Goal: Task Accomplishment & Management: Use online tool/utility

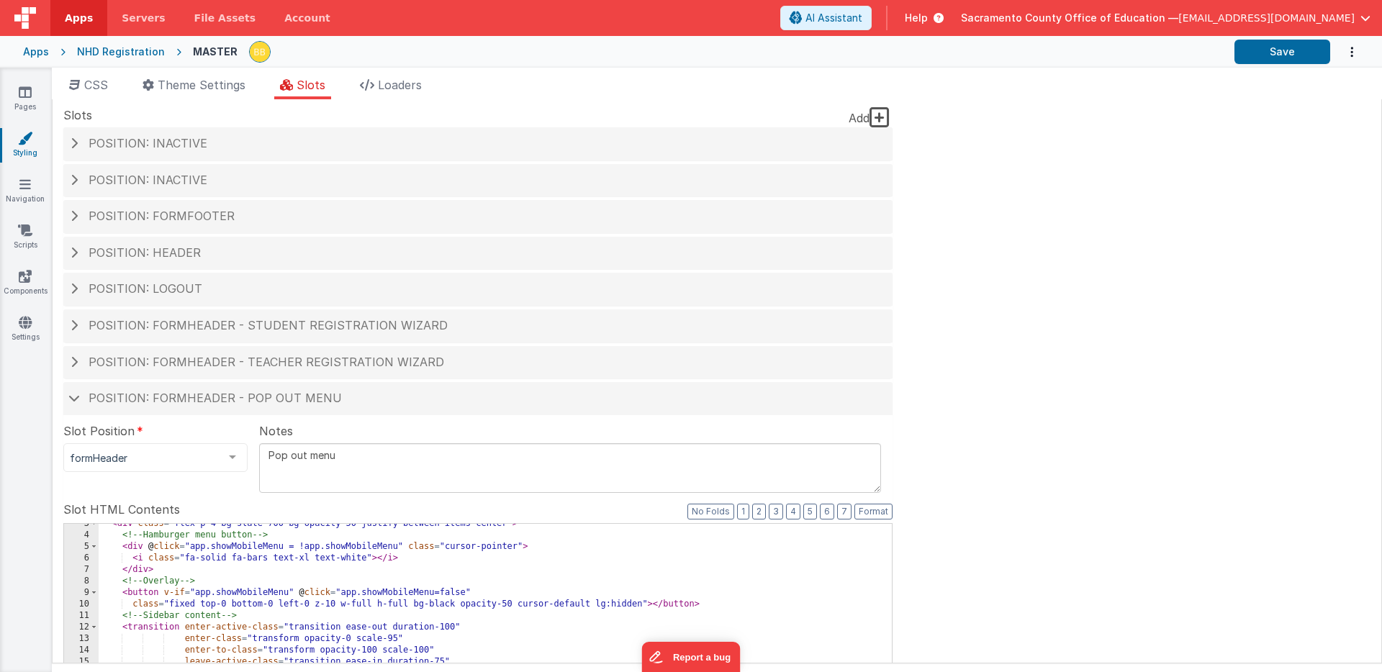
scroll to position [29, 0]
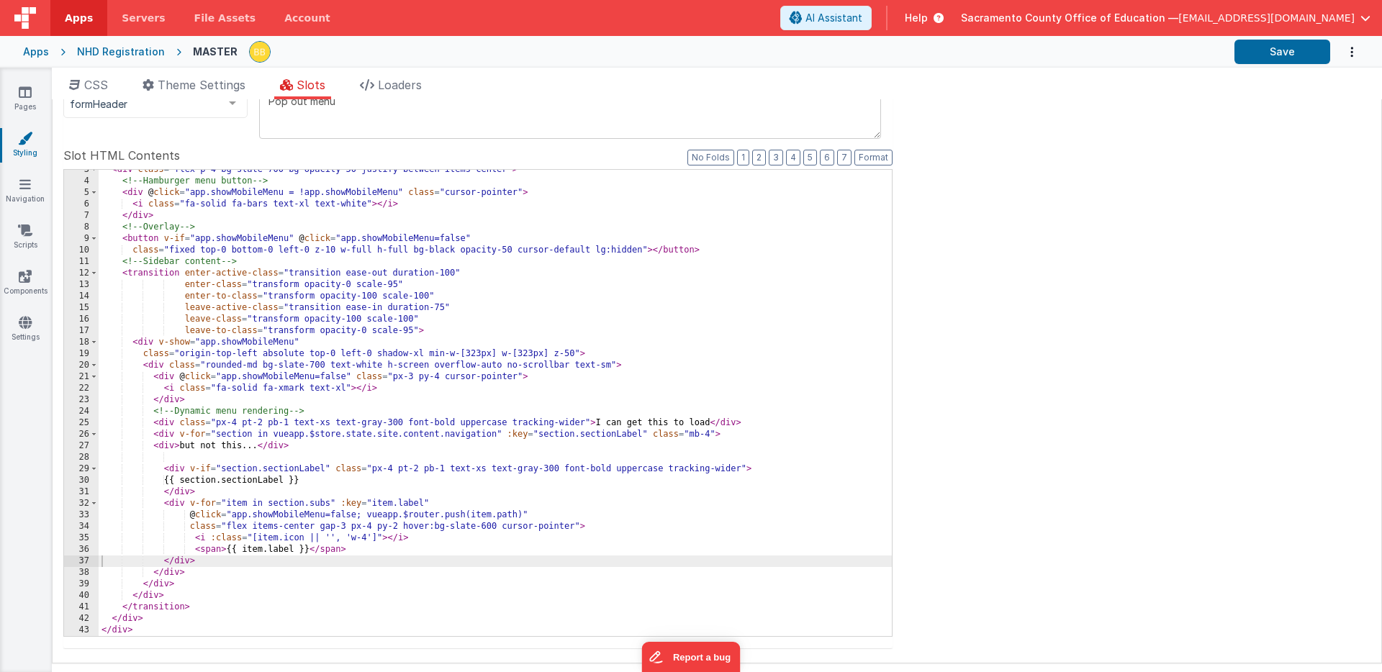
click at [222, 459] on div "< div class = "flex p-4 bg-slate-700 bg-opacity-50 justify-between items-center…" at bounding box center [495, 409] width 793 height 490
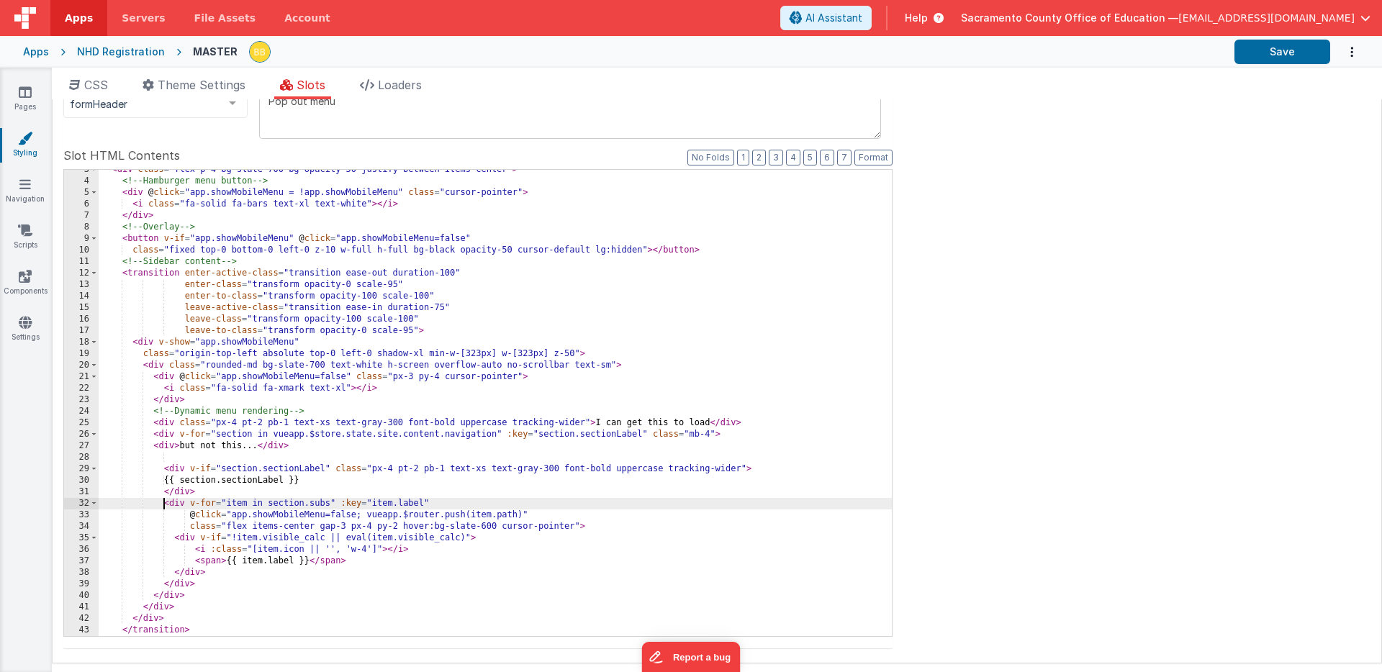
click at [166, 506] on div "< div class = "flex p-4 bg-slate-700 bg-opacity-50 justify-between items-center…" at bounding box center [495, 409] width 793 height 490
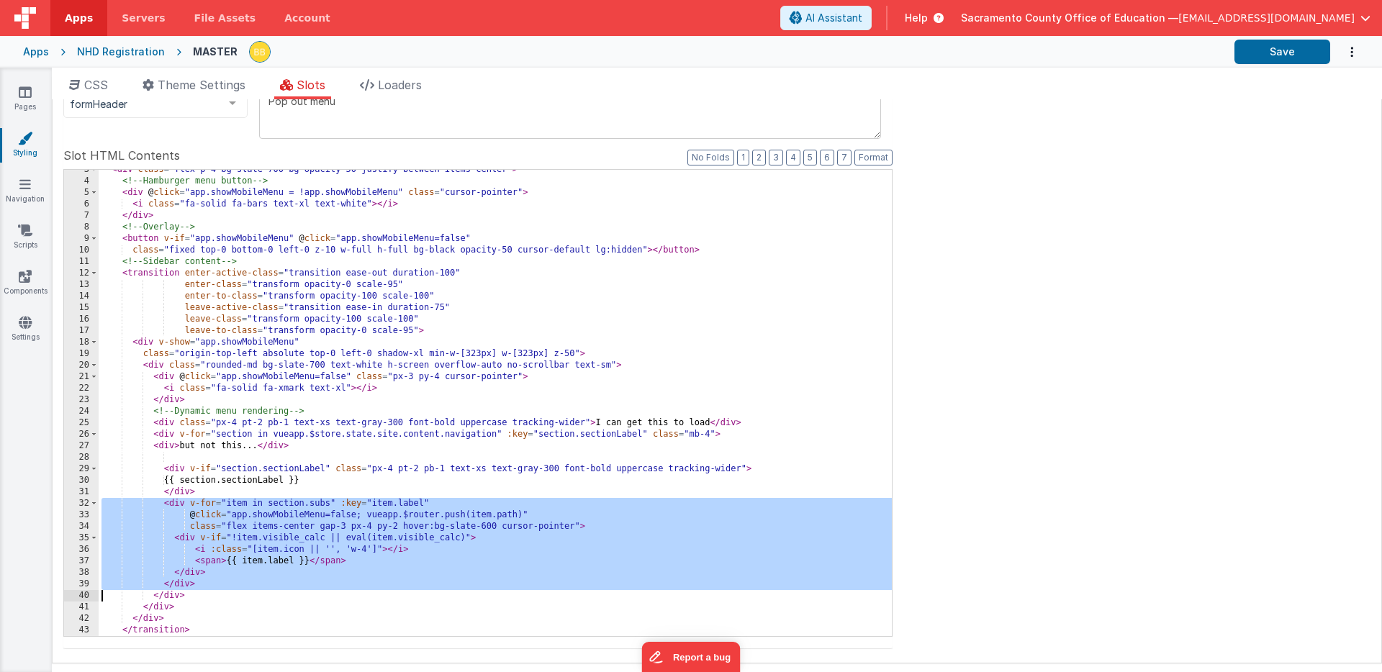
drag, startPoint x: 166, startPoint y: 506, endPoint x: 171, endPoint y: 583, distance: 77.2
click at [171, 583] on div "< div class = "flex p-4 bg-slate-700 bg-opacity-50 justify-between items-center…" at bounding box center [495, 409] width 793 height 490
click at [225, 516] on div "< div class = "flex p-4 bg-slate-700 bg-opacity-50 justify-between items-center…" at bounding box center [495, 409] width 793 height 490
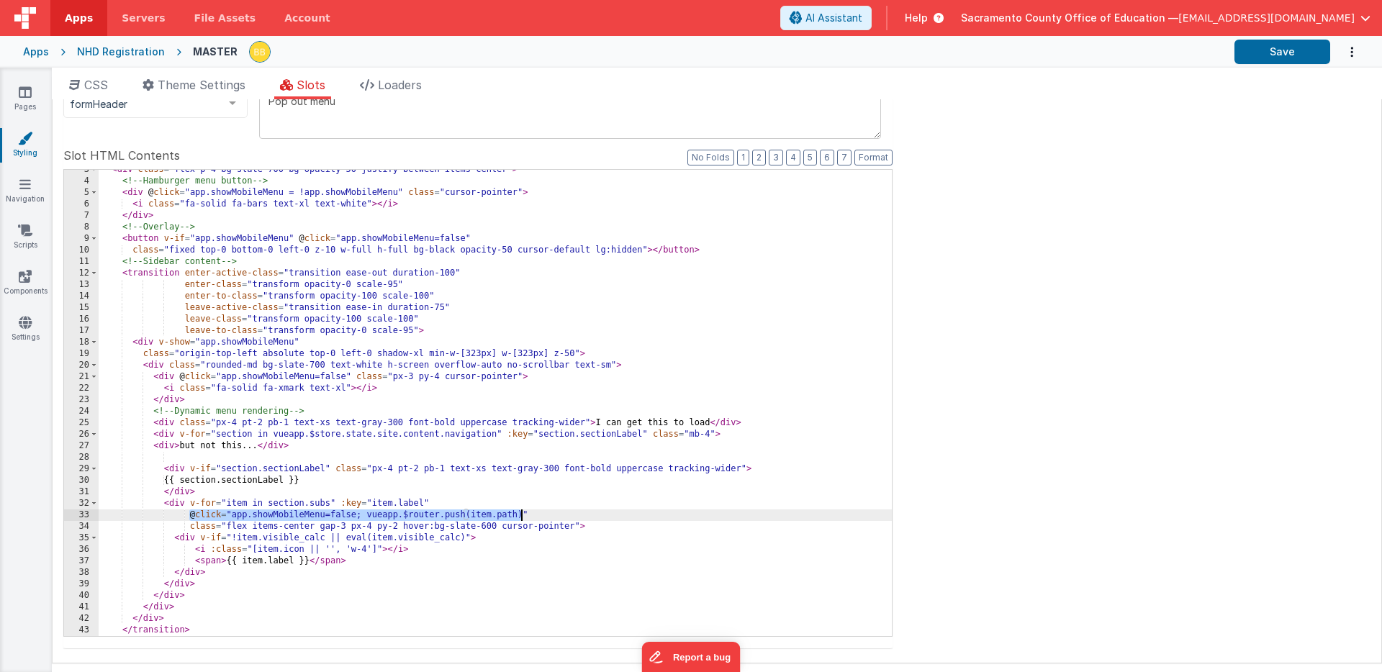
drag, startPoint x: 188, startPoint y: 516, endPoint x: 521, endPoint y: 514, distance: 333.3
click at [521, 514] on div "< div class = "flex p-4 bg-slate-700 bg-opacity-50 justify-between items-center…" at bounding box center [495, 409] width 793 height 490
click at [524, 515] on div "< div class = "flex p-4 bg-slate-700 bg-opacity-50 justify-between items-center…" at bounding box center [495, 409] width 793 height 490
click at [469, 540] on div "< div class = "flex p-4 bg-slate-700 bg-opacity-50 justify-between items-center…" at bounding box center [495, 409] width 793 height 490
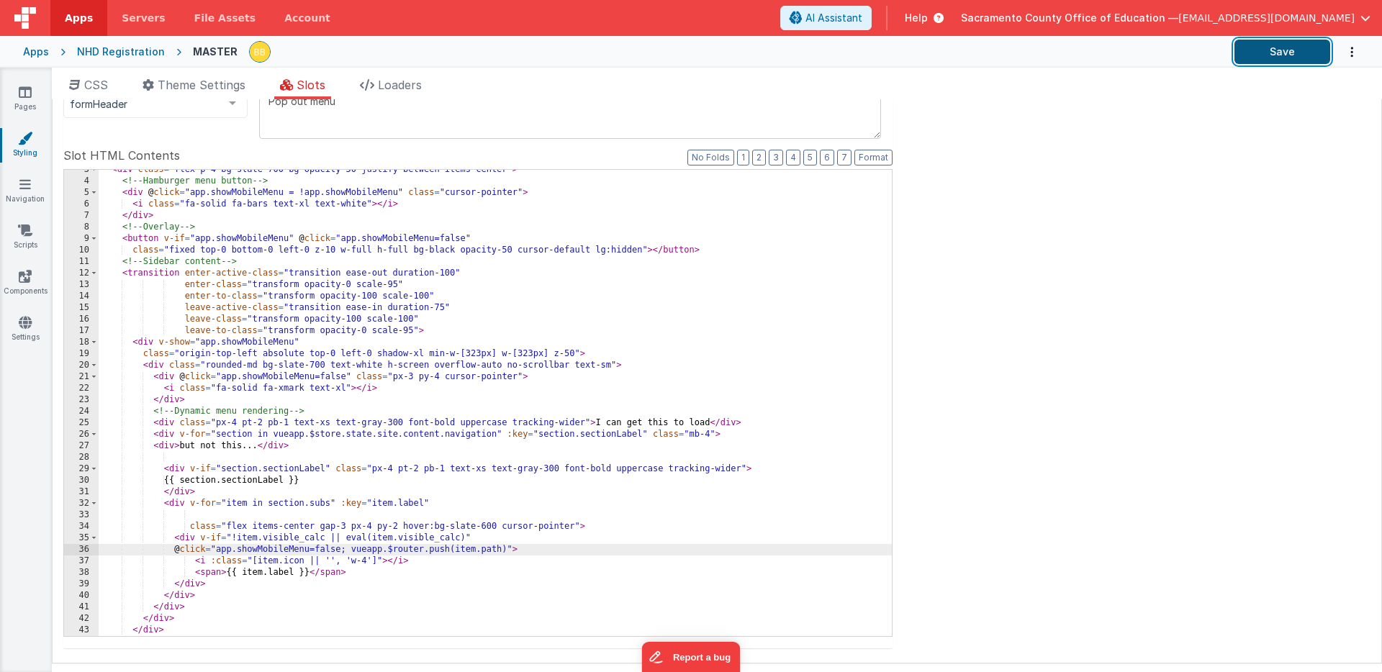
click at [1269, 50] on button "Save" at bounding box center [1283, 52] width 96 height 24
click at [359, 554] on div "< div class = "flex p-4 bg-slate-700 bg-opacity-50 justify-between items-center…" at bounding box center [495, 409] width 793 height 490
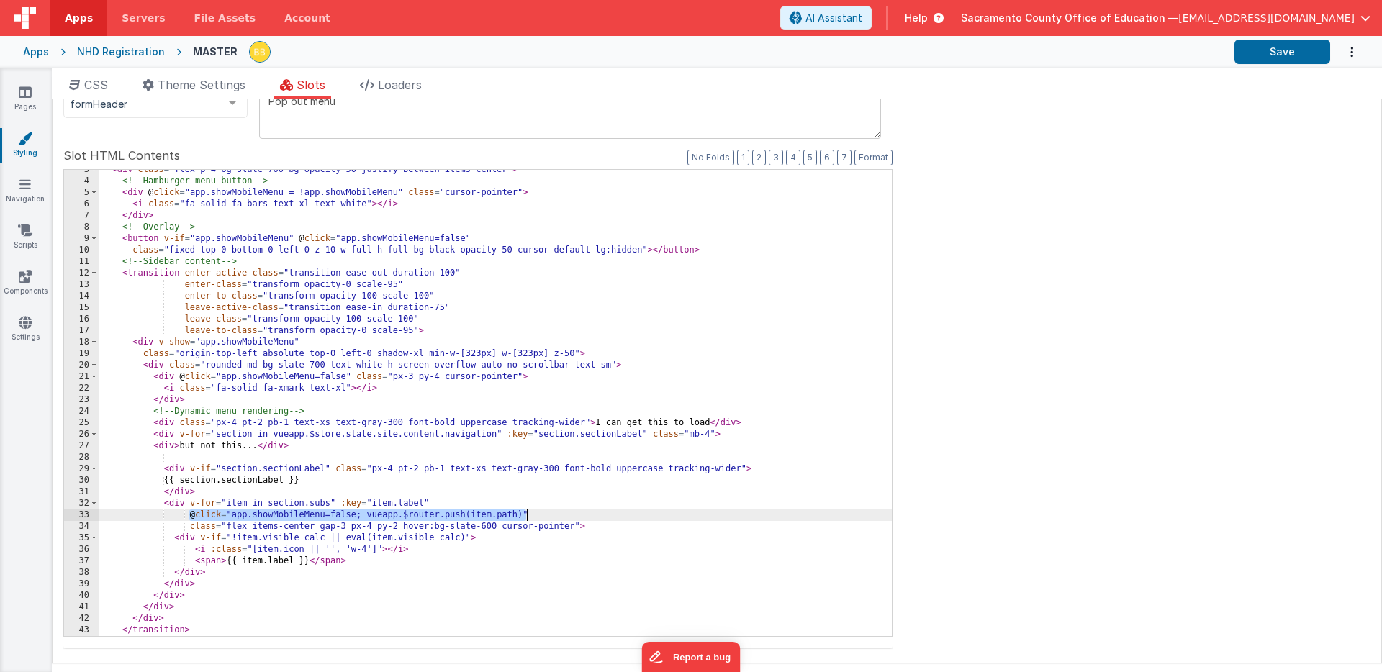
click at [189, 541] on div "< div class = "flex p-4 bg-slate-700 bg-opacity-50 justify-between items-center…" at bounding box center [495, 409] width 793 height 490
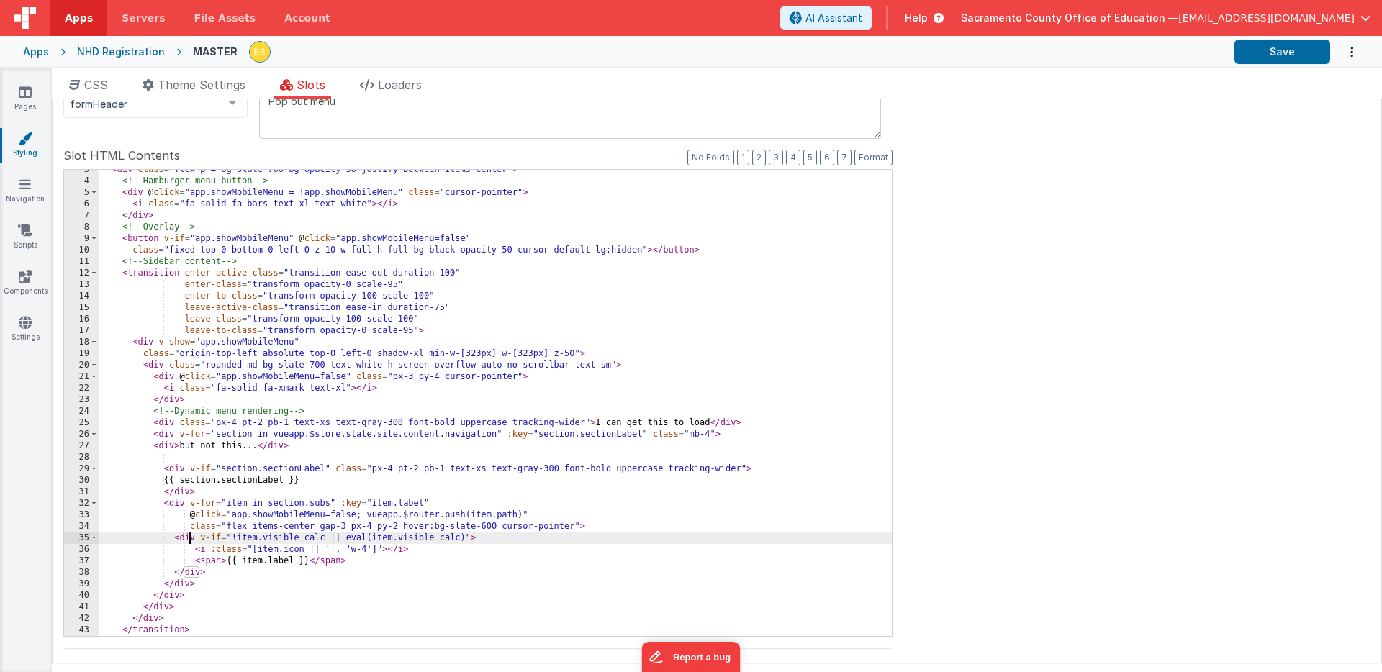
click at [189, 541] on div "< div class = "flex p-4 bg-slate-700 bg-opacity-50 justify-between items-center…" at bounding box center [495, 409] width 793 height 490
click at [190, 564] on div "< div class = "flex p-4 bg-slate-700 bg-opacity-50 justify-between items-center…" at bounding box center [495, 409] width 793 height 490
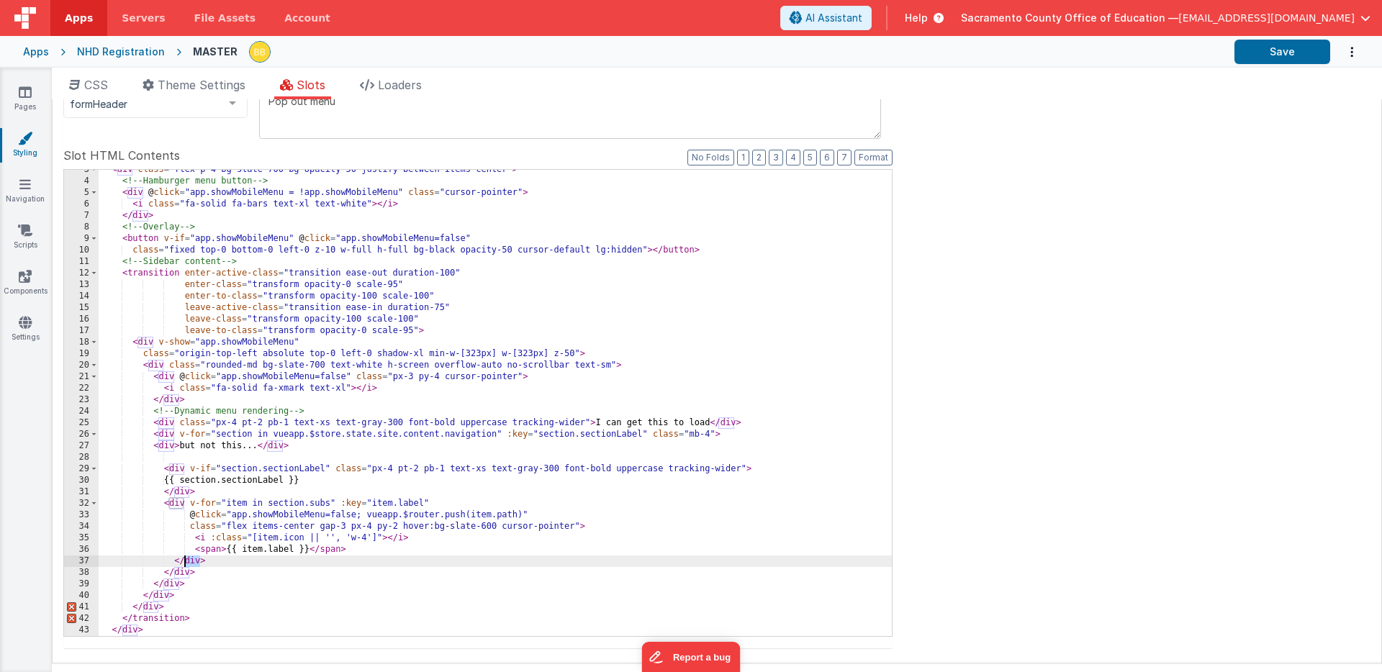
click at [190, 564] on div "< div class = "flex p-4 bg-slate-700 bg-opacity-50 justify-between items-center…" at bounding box center [495, 409] width 793 height 490
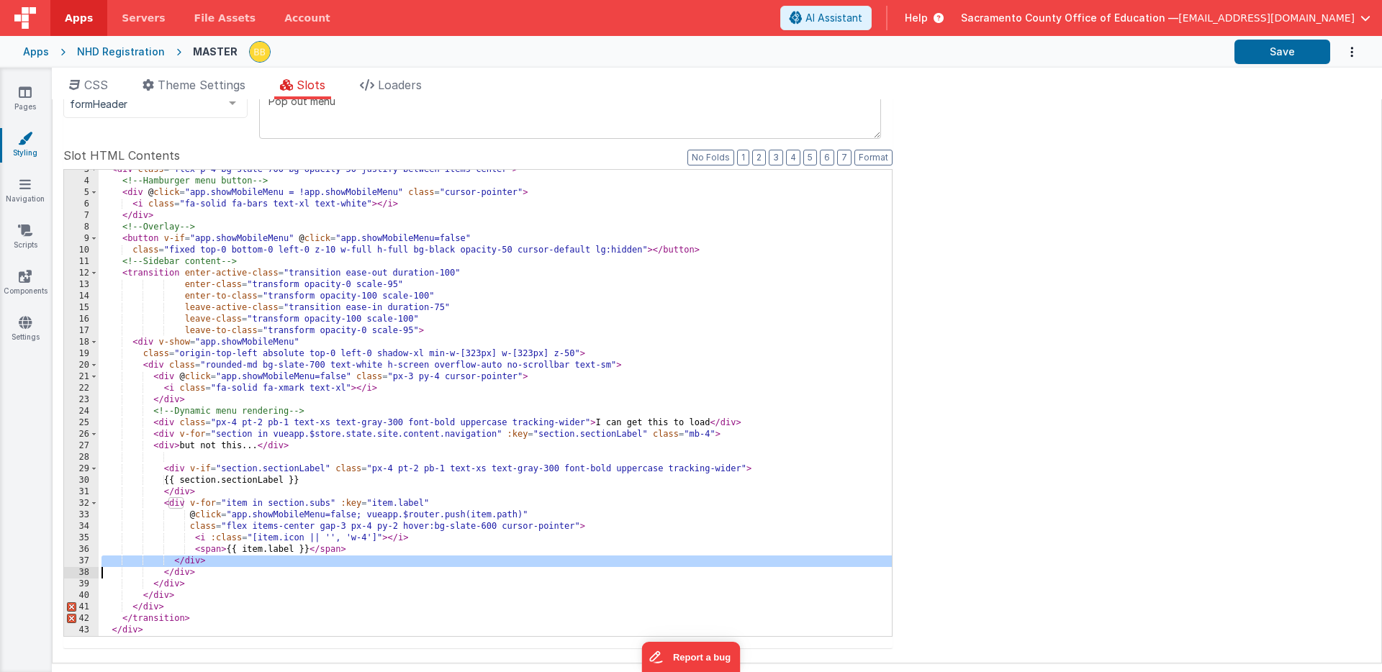
click at [190, 564] on div "< div class = "flex p-4 bg-slate-700 bg-opacity-50 justify-between items-center…" at bounding box center [495, 409] width 793 height 490
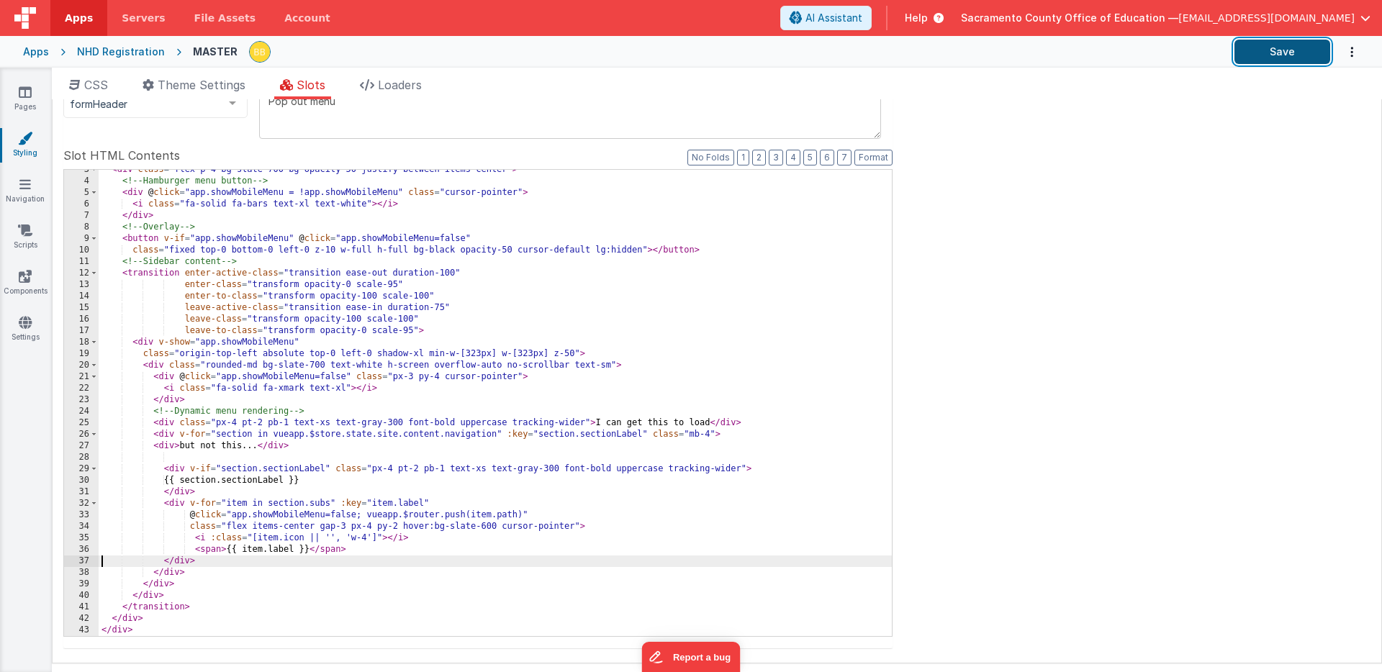
click at [1287, 53] on button "Save" at bounding box center [1283, 52] width 96 height 24
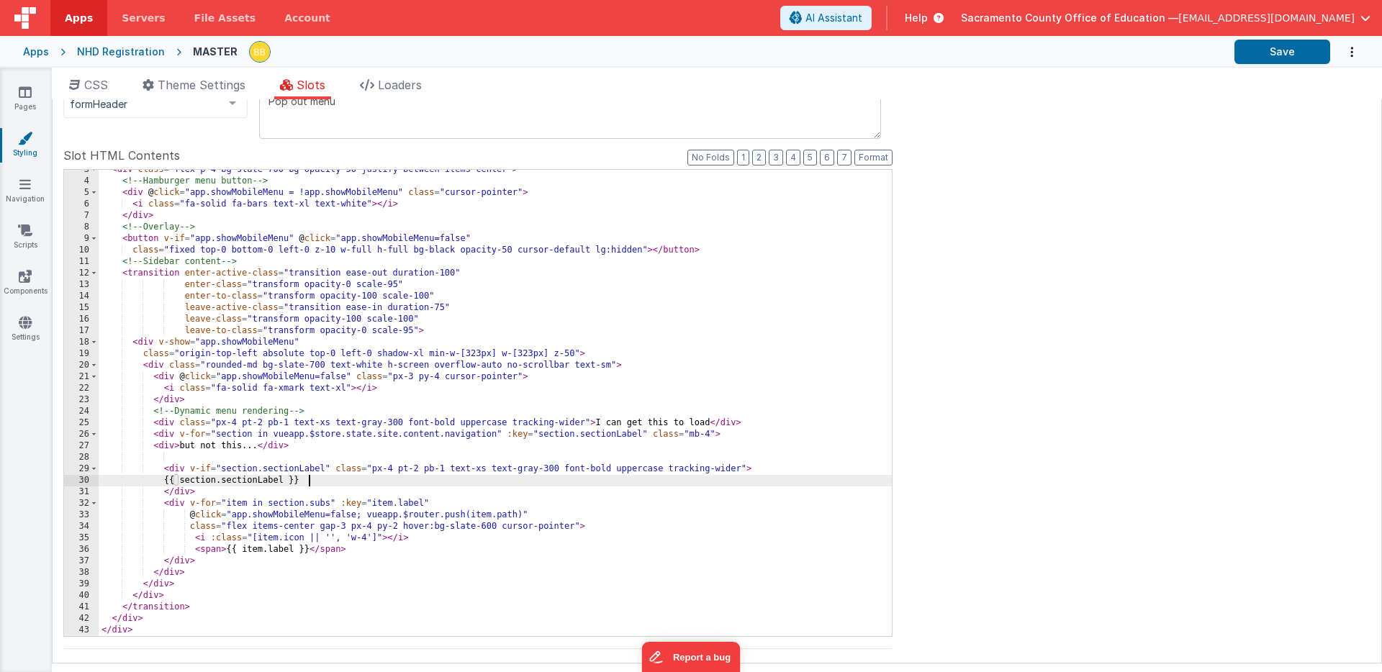
click at [350, 483] on div "< div class = "flex p-4 bg-slate-700 bg-opacity-50 justify-between items-center…" at bounding box center [495, 409] width 793 height 490
click at [1266, 52] on button "Save" at bounding box center [1283, 52] width 96 height 24
click at [256, 448] on div "< div class = "flex p-4 bg-slate-700 bg-opacity-50 justify-between items-center…" at bounding box center [495, 409] width 793 height 490
click at [335, 484] on div "< div class = "flex p-4 bg-slate-700 bg-opacity-50 justify-between items-center…" at bounding box center [495, 409] width 793 height 490
click at [1269, 50] on button "Save" at bounding box center [1283, 52] width 96 height 24
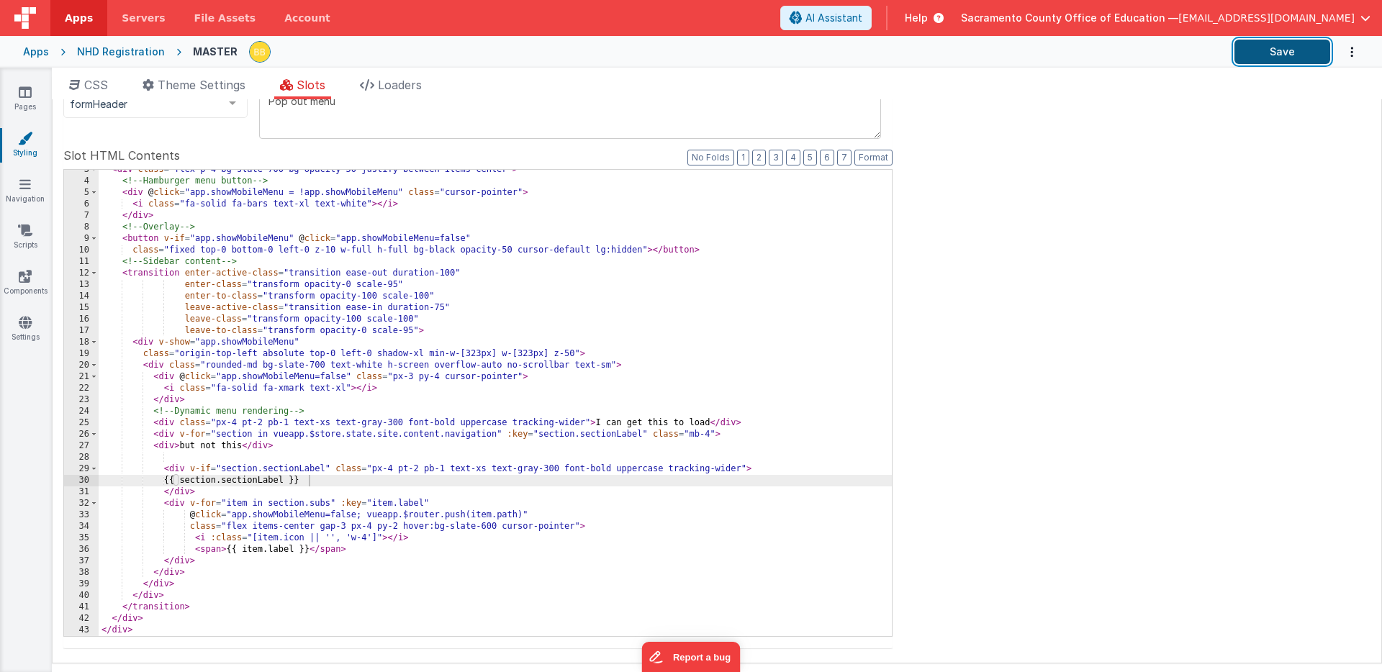
click at [1269, 42] on button "Save" at bounding box center [1283, 52] width 96 height 24
click at [24, 181] on icon at bounding box center [25, 184] width 12 height 14
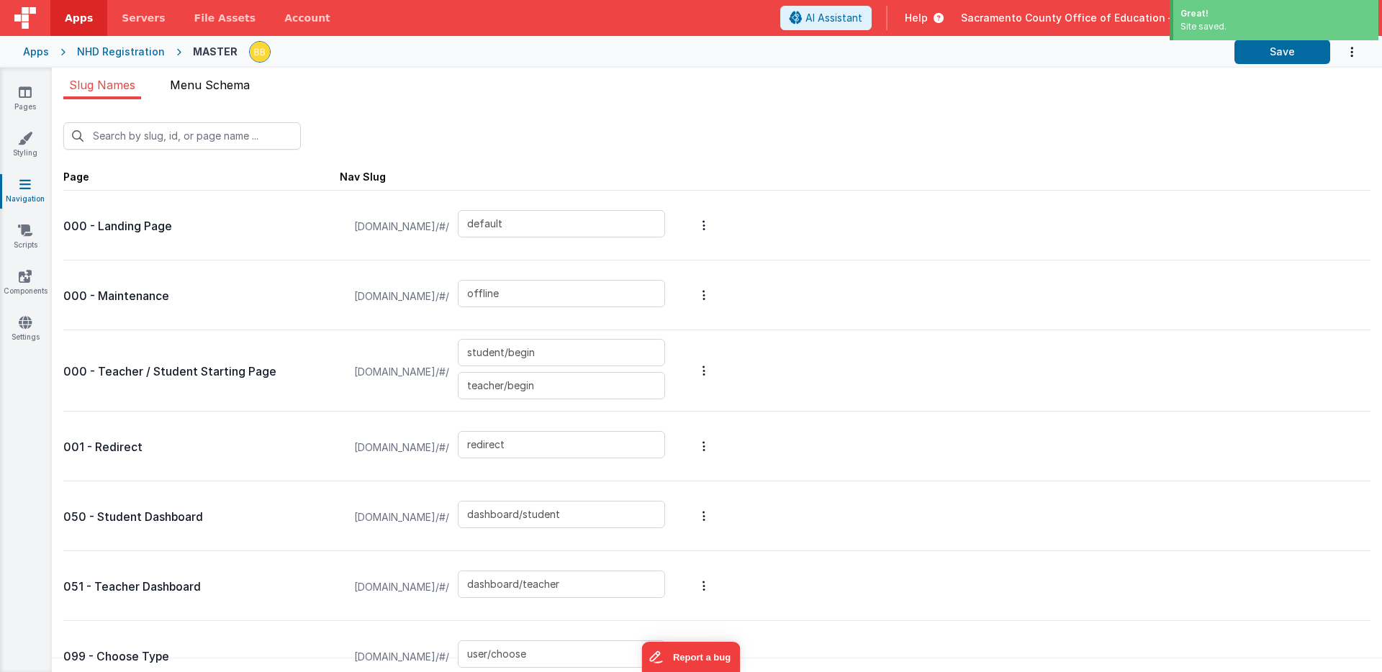
click at [220, 85] on span "Menu Schema" at bounding box center [210, 85] width 80 height 14
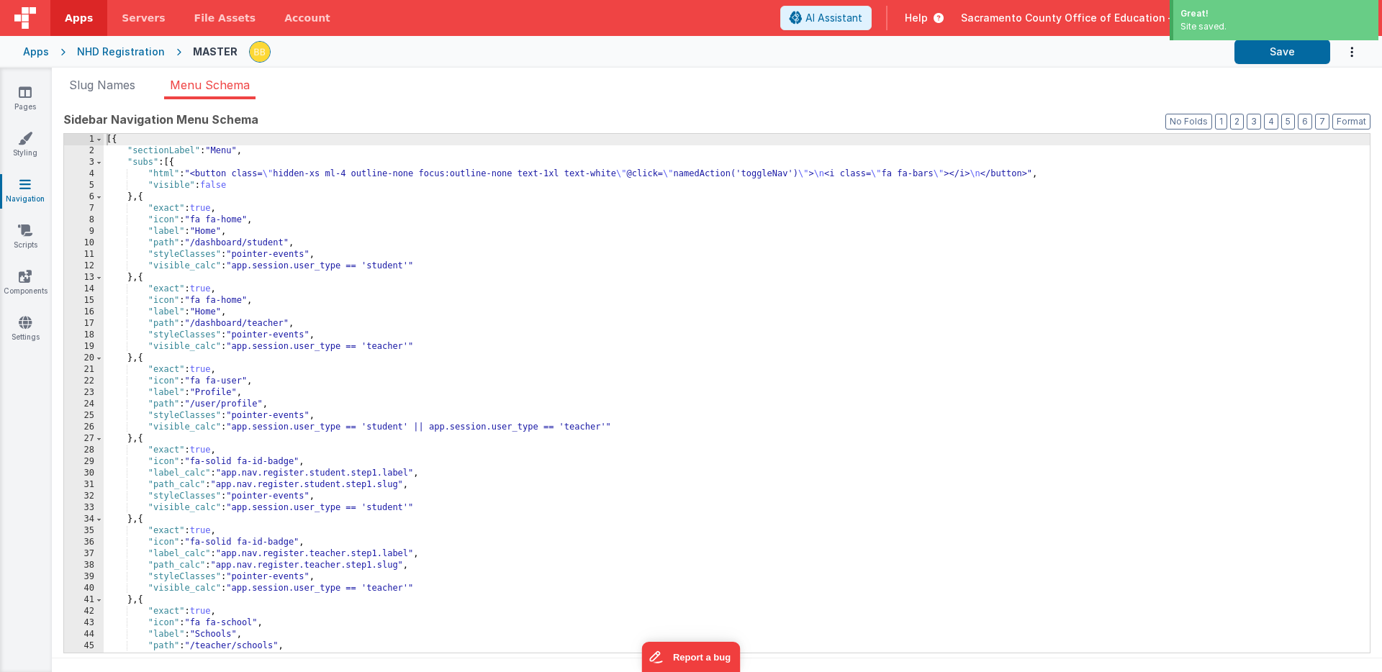
click at [316, 300] on div "[{ "sectionLabel" : "Menu" , "subs" : [{ "html" : "<button class= \" hidden-xs …" at bounding box center [737, 405] width 1266 height 542
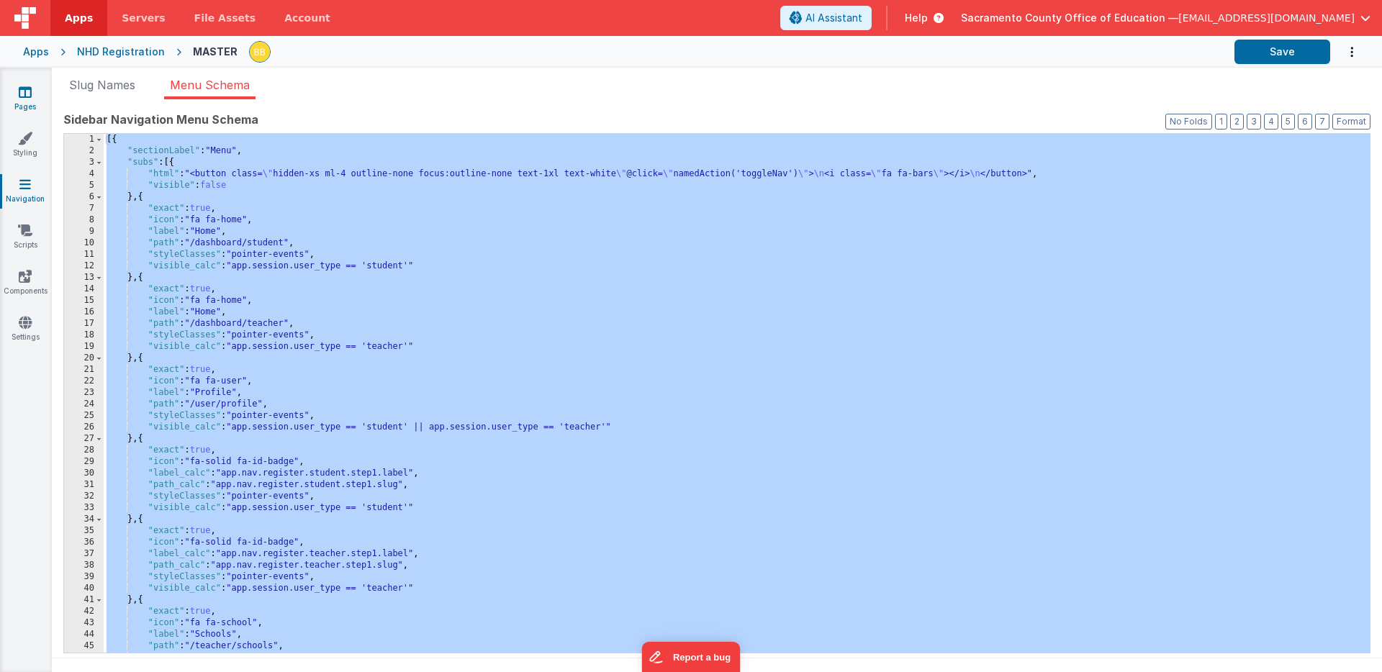
click at [27, 97] on icon at bounding box center [25, 92] width 13 height 14
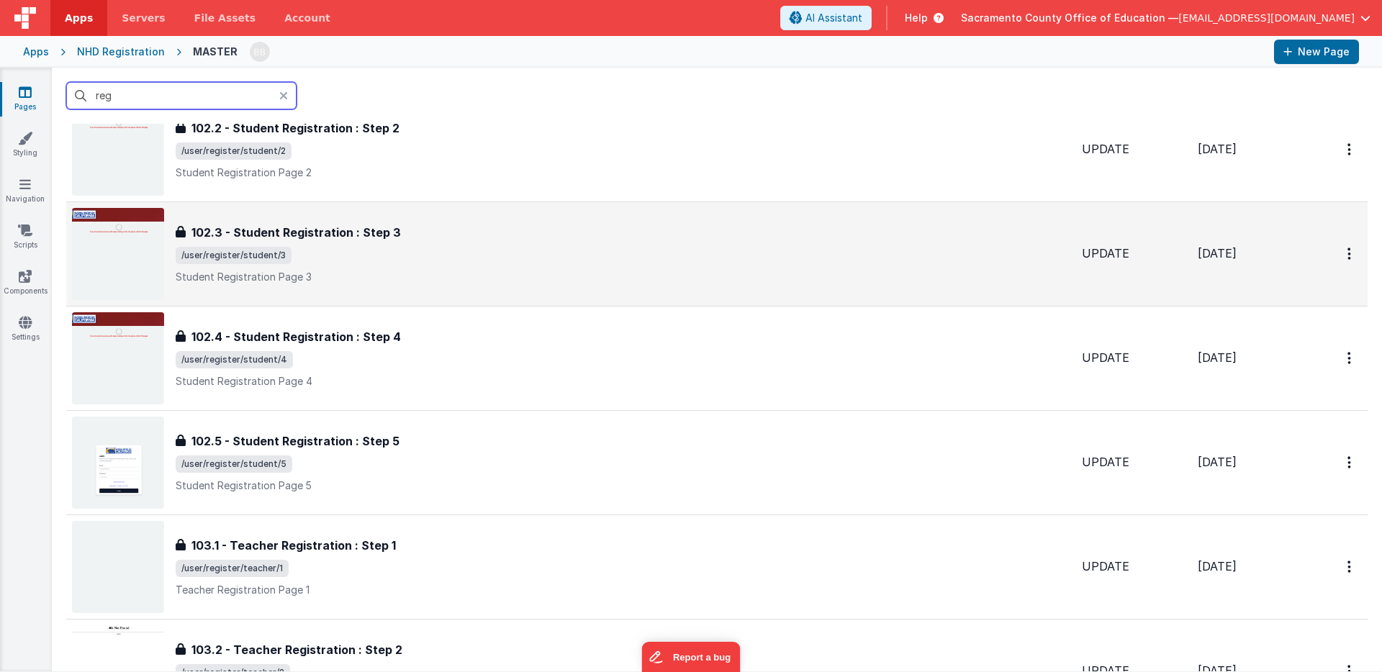
scroll to position [203, 0]
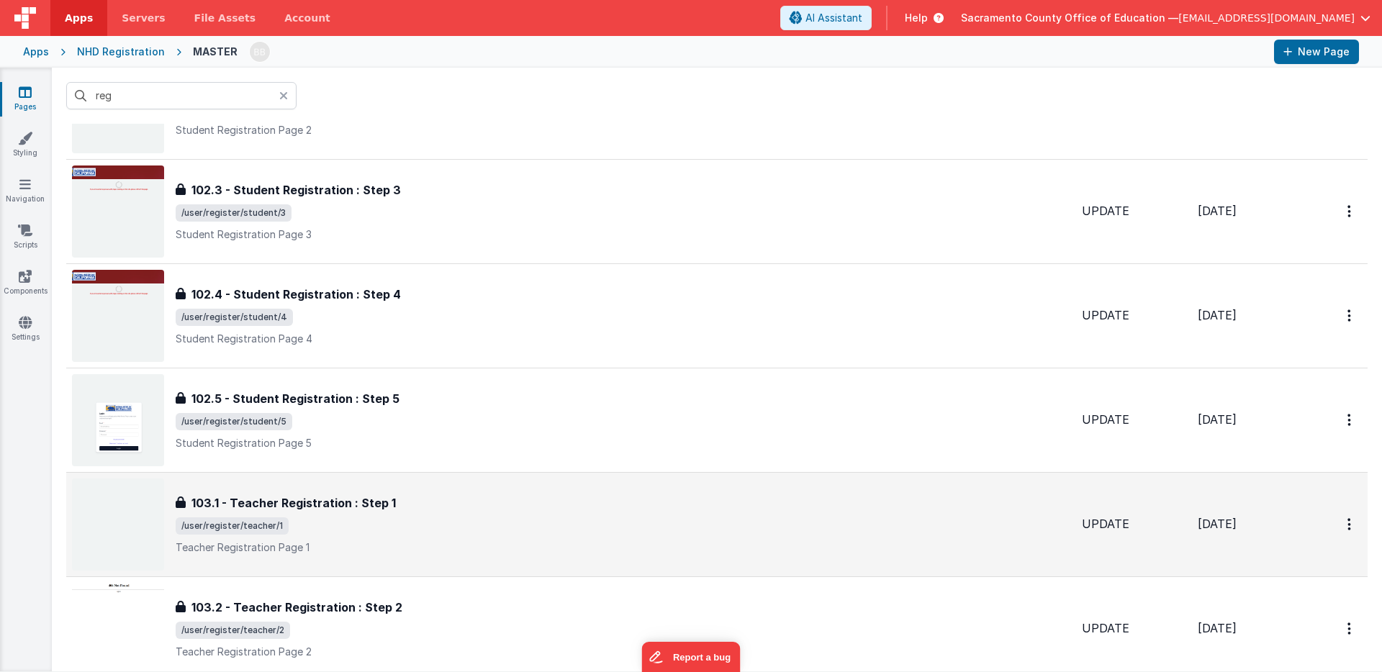
click at [289, 500] on h3 "103.1 - Teacher Registration : Step 1" at bounding box center [294, 503] width 204 height 17
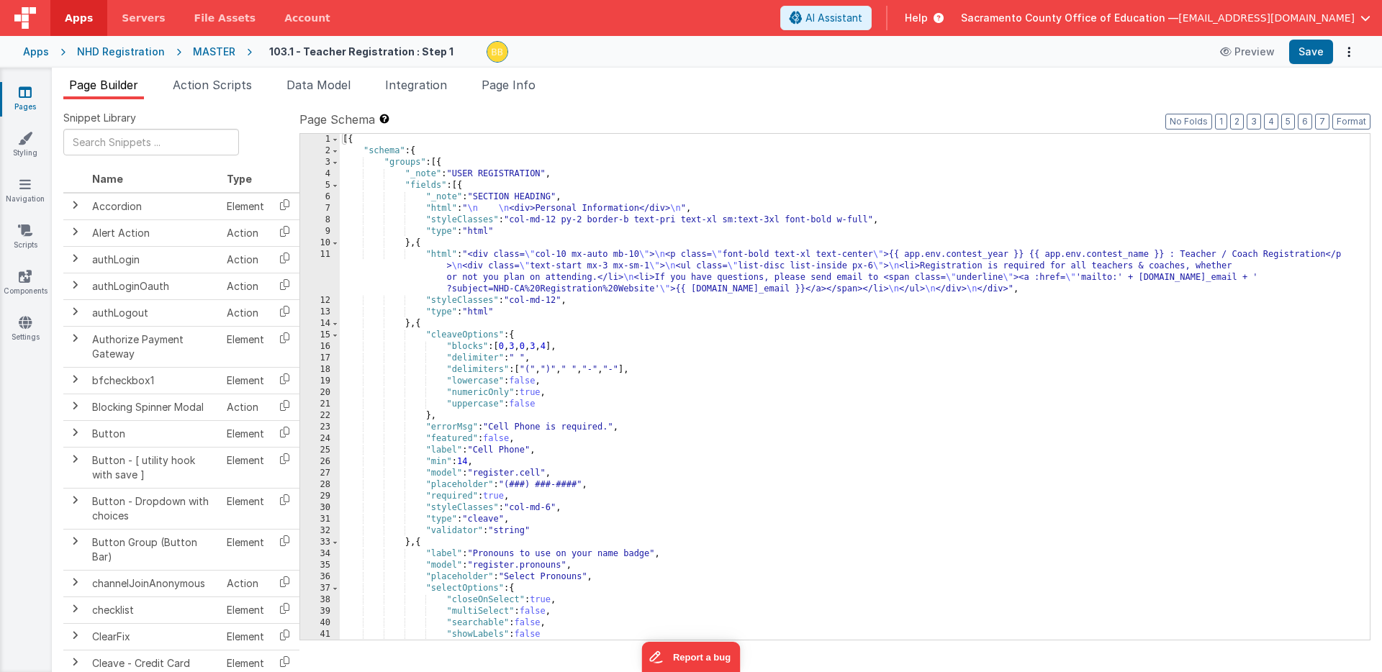
click at [30, 93] on icon at bounding box center [25, 92] width 13 height 14
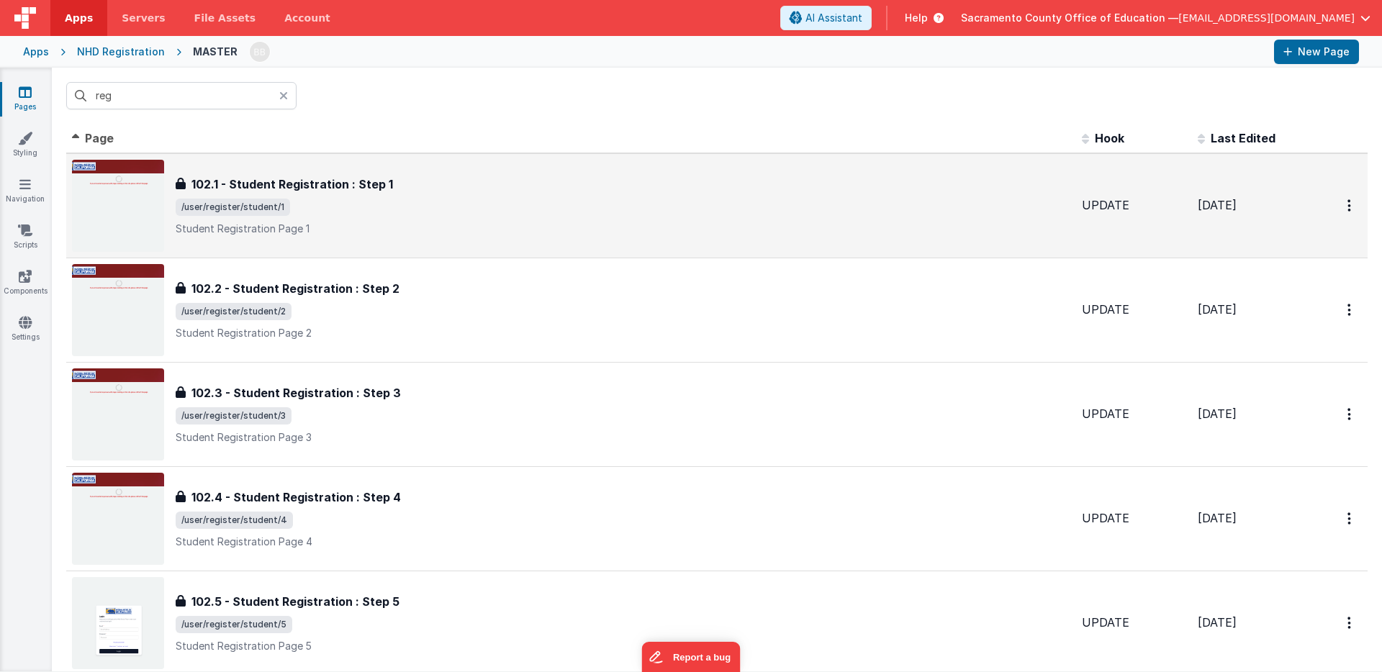
click at [280, 182] on h3 "102.1 - Student Registration : Step 1" at bounding box center [293, 184] width 202 height 17
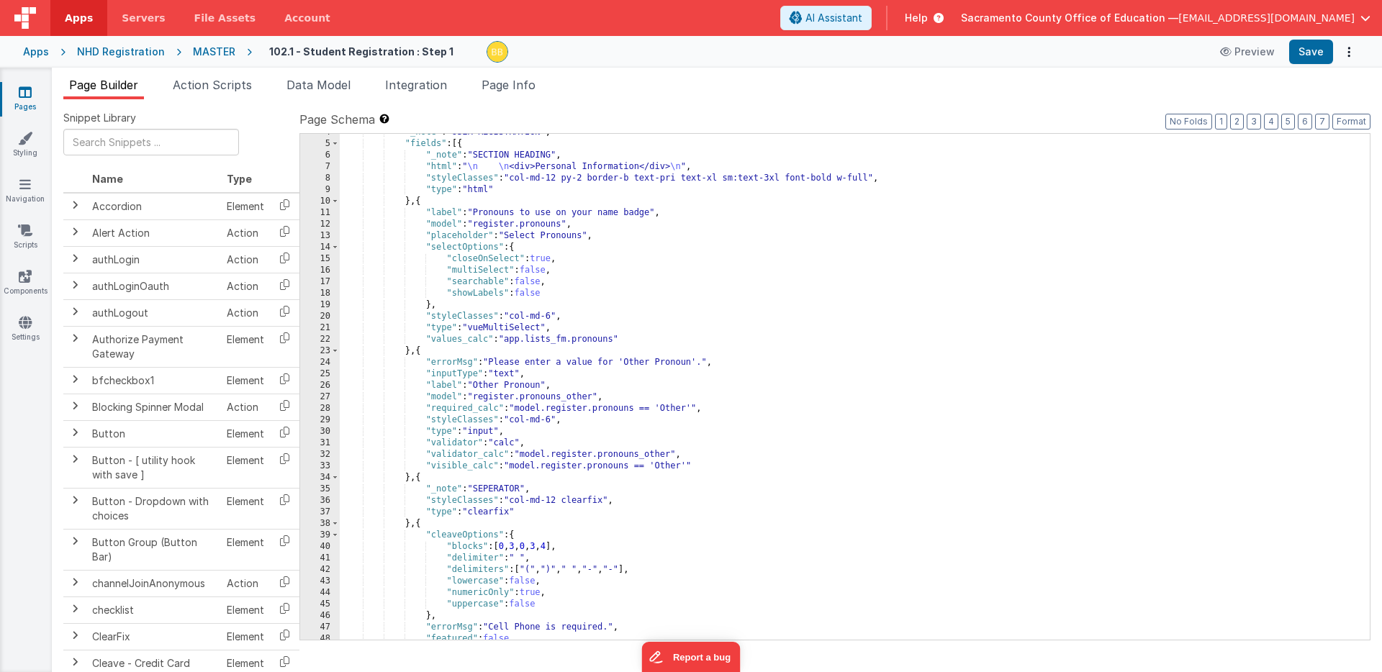
scroll to position [84, 0]
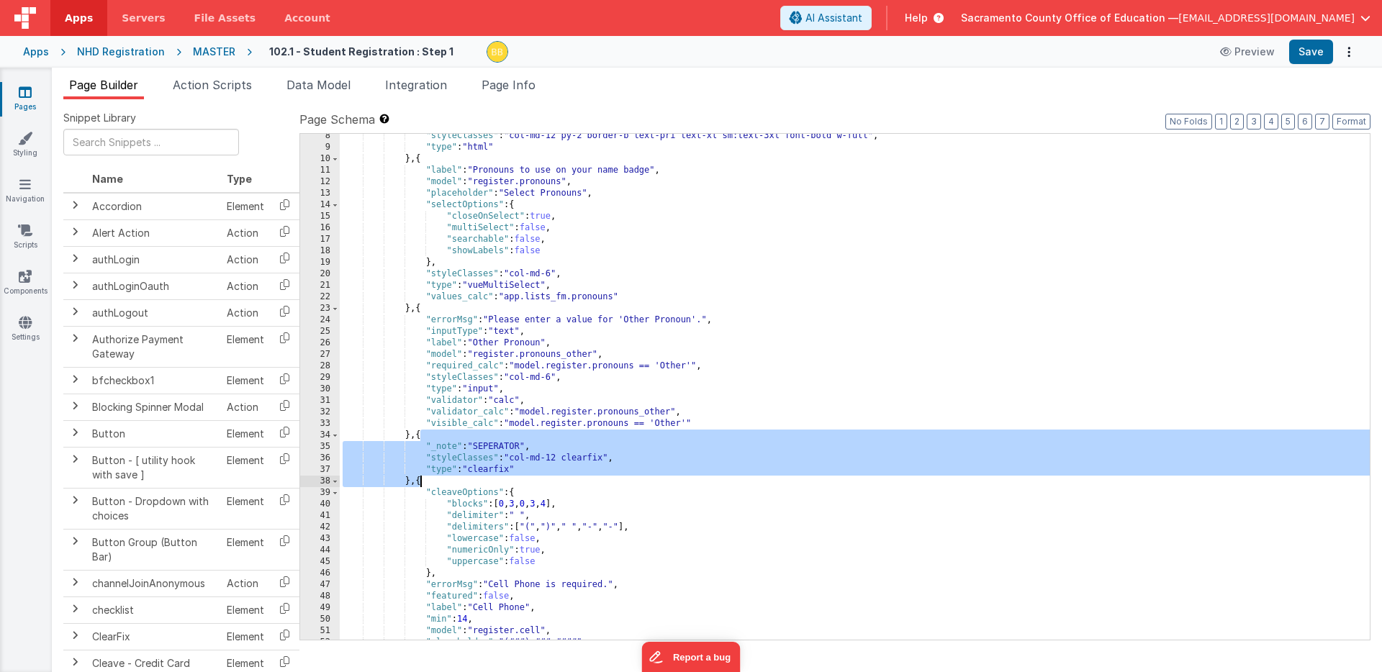
drag, startPoint x: 419, startPoint y: 436, endPoint x: 421, endPoint y: 479, distance: 43.3
click at [421, 479] on div ""styleClasses" : "col-md-12 py-2 border-b text-pri text-xl sm:text-3xl font-bol…" at bounding box center [855, 394] width 1030 height 529
click at [23, 93] on icon at bounding box center [25, 92] width 13 height 14
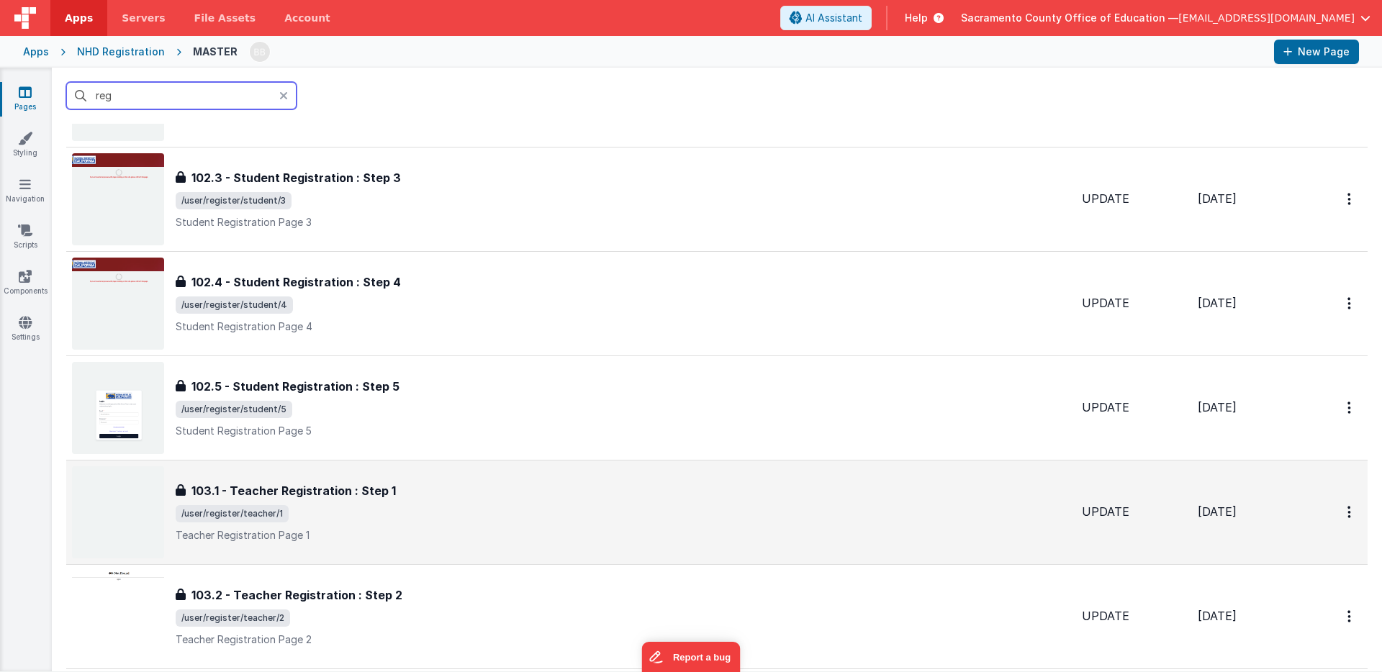
scroll to position [267, 0]
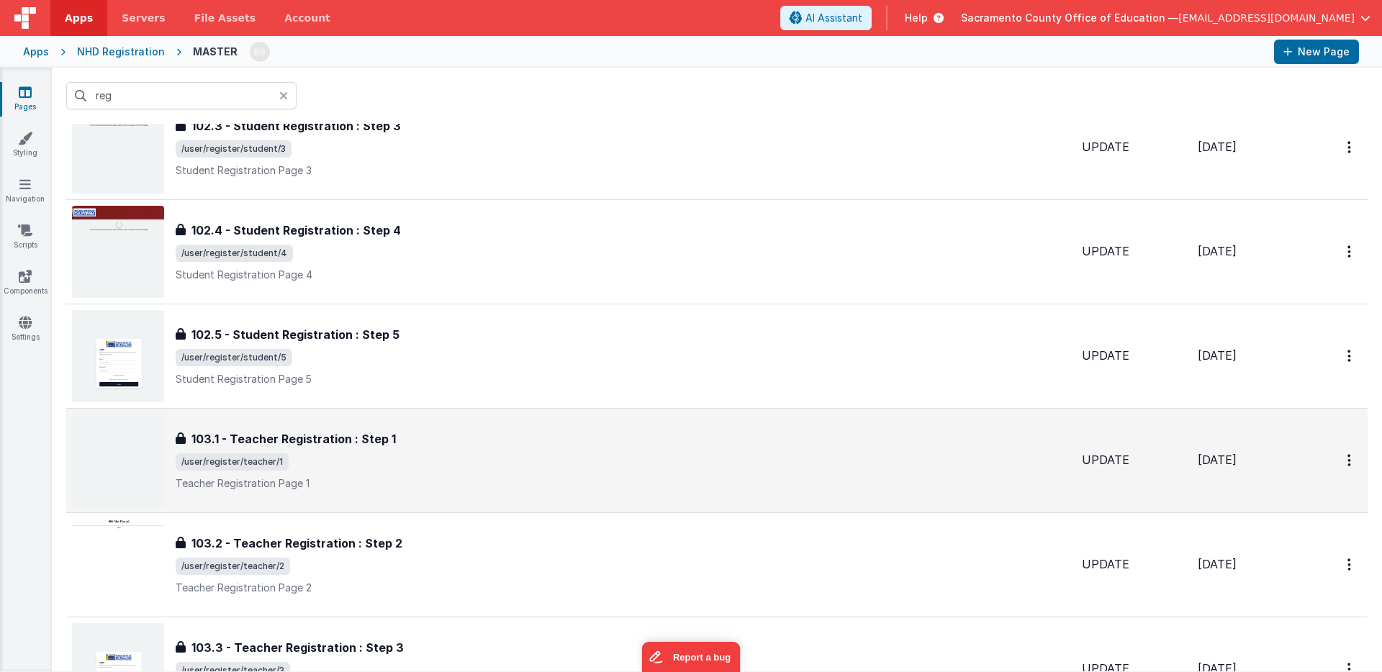
click at [310, 431] on h3 "103.1 - Teacher Registration : Step 1" at bounding box center [294, 439] width 204 height 17
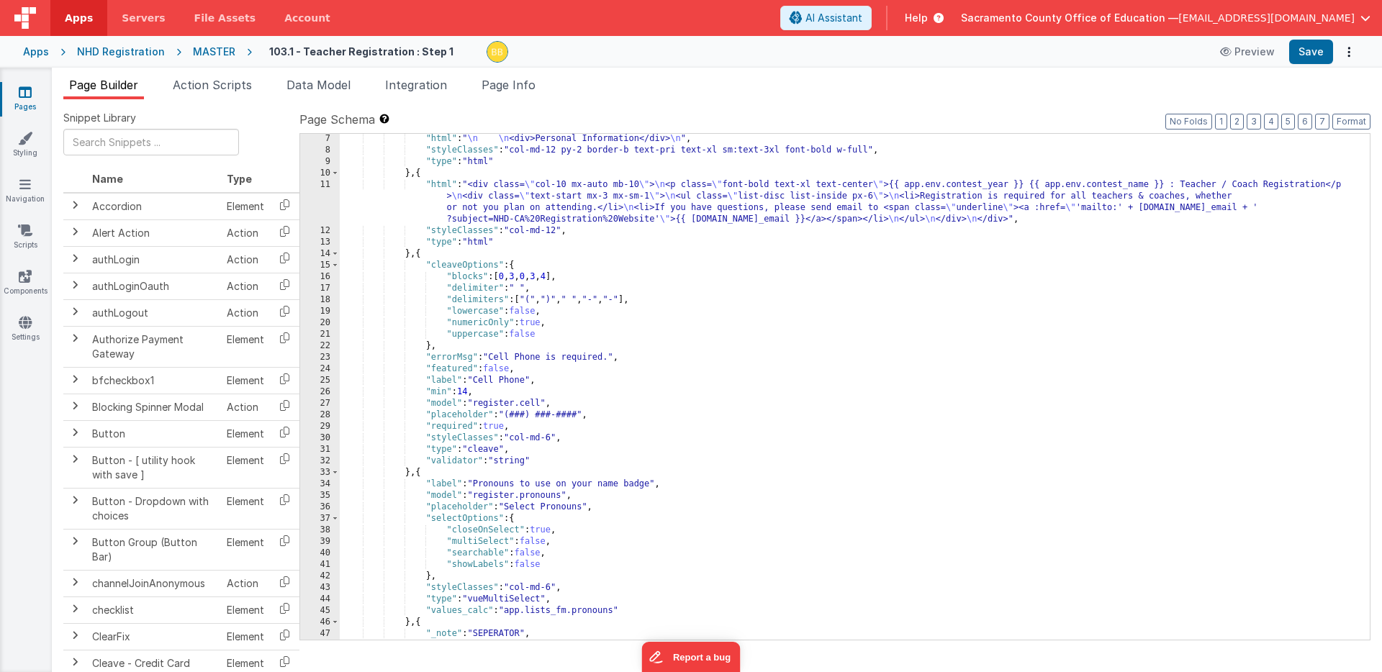
scroll to position [70, 0]
click at [419, 474] on div ""html" : " \n \n <div>Personal Information</div> \n " , "styleClasses" : "col-m…" at bounding box center [855, 397] width 1030 height 529
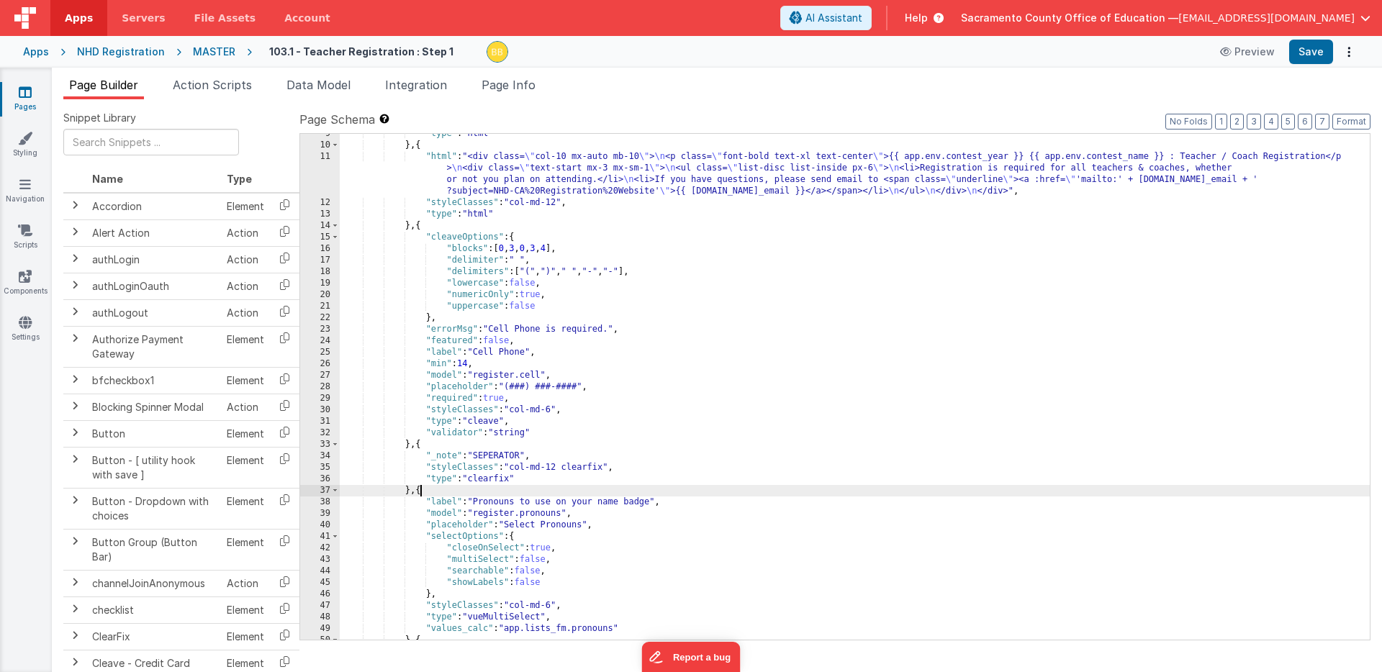
scroll to position [186, 0]
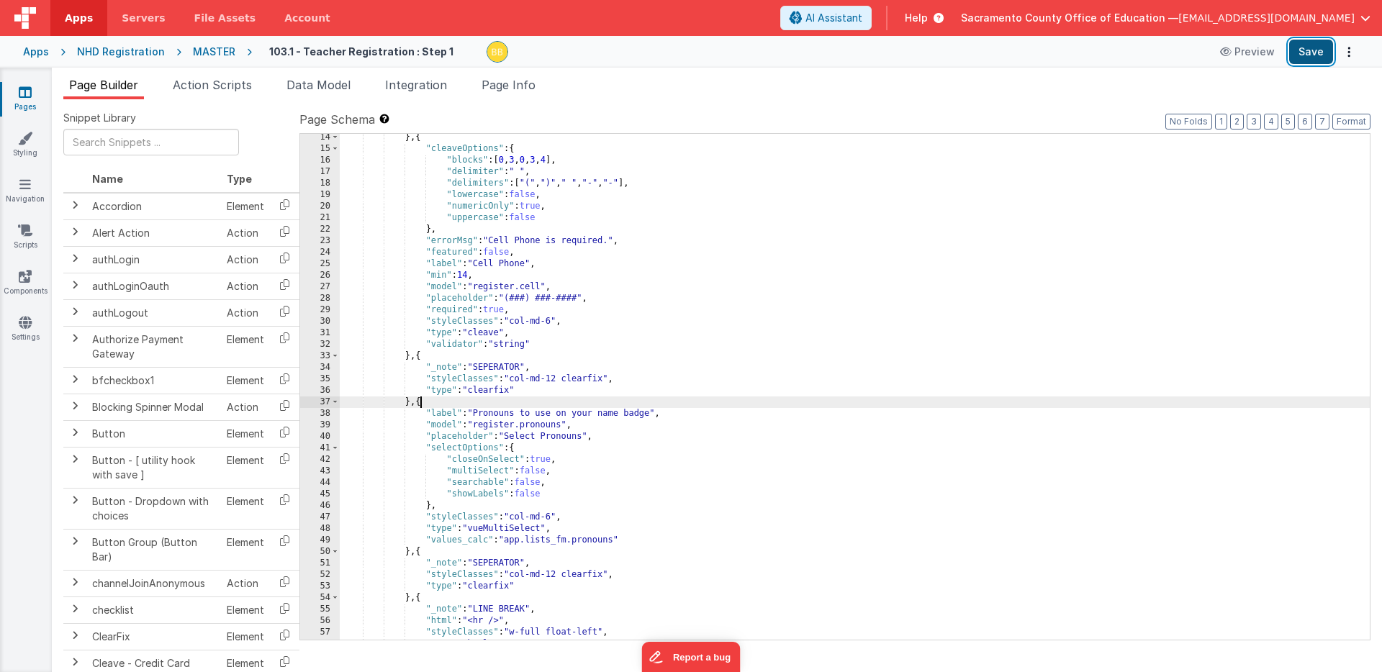
click at [1305, 48] on button "Save" at bounding box center [1311, 52] width 44 height 24
click at [29, 91] on icon at bounding box center [25, 92] width 13 height 14
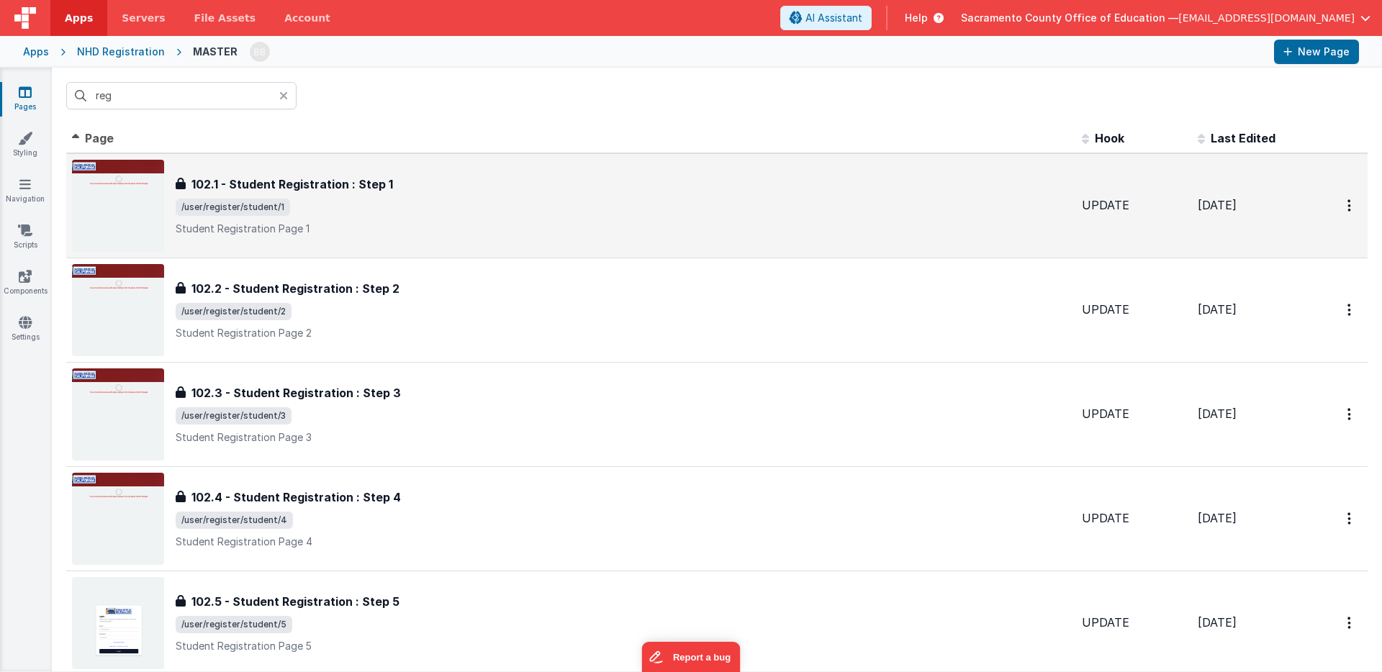
click at [290, 185] on h3 "102.1 - Student Registration : Step 1" at bounding box center [293, 184] width 202 height 17
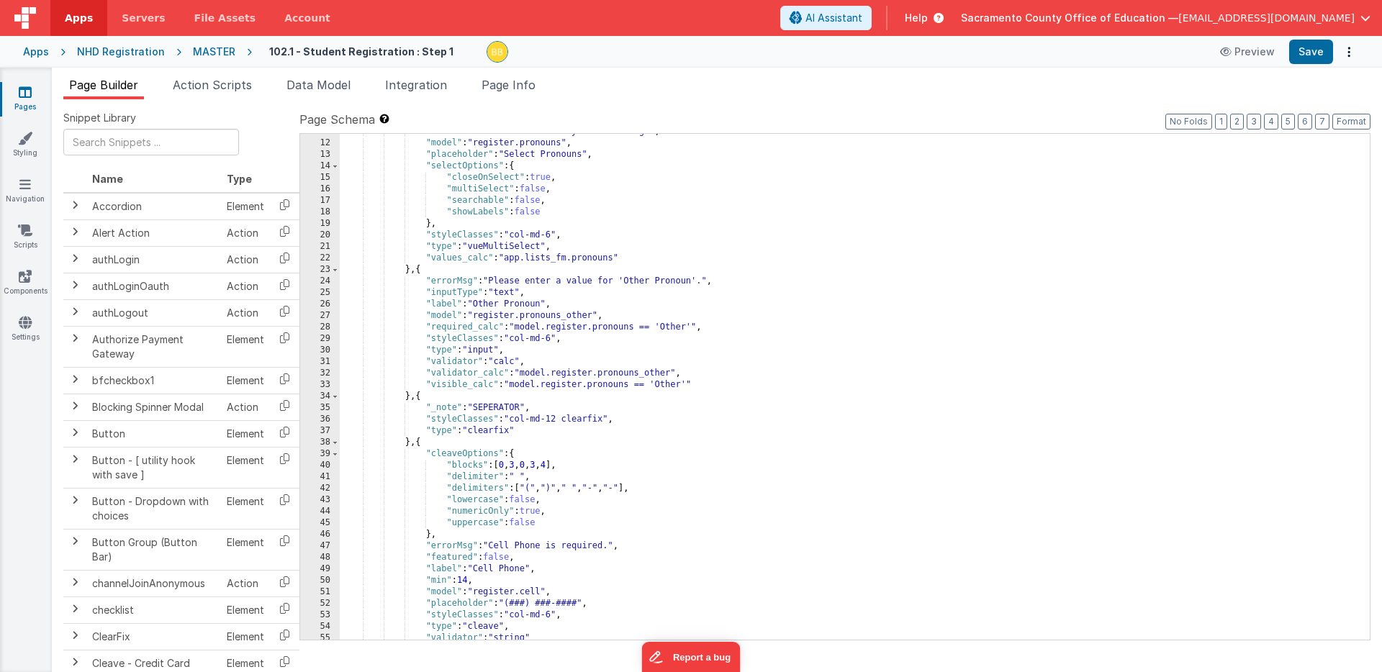
scroll to position [123, 0]
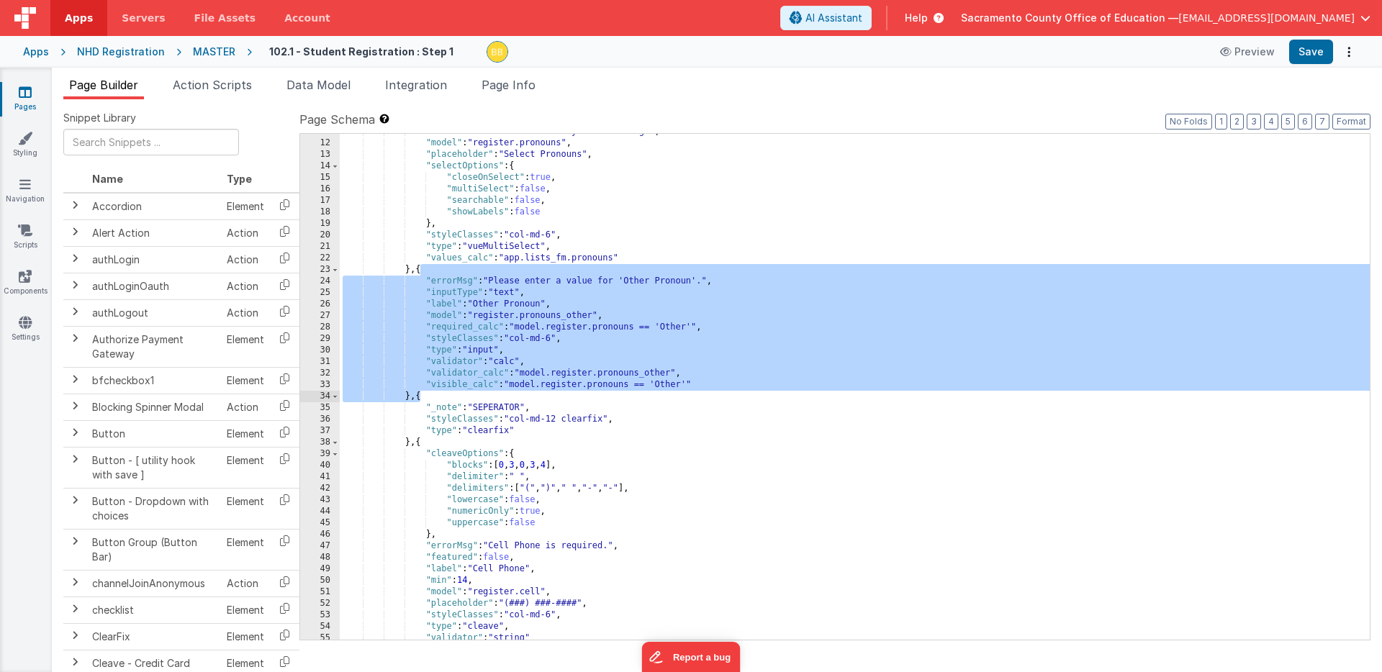
drag, startPoint x: 420, startPoint y: 271, endPoint x: 419, endPoint y: 395, distance: 123.1
click at [419, 395] on div ""label" : "Pronouns to use on your name badge" , "model" : "register.pronouns" …" at bounding box center [855, 390] width 1030 height 529
click at [28, 89] on icon at bounding box center [25, 92] width 13 height 14
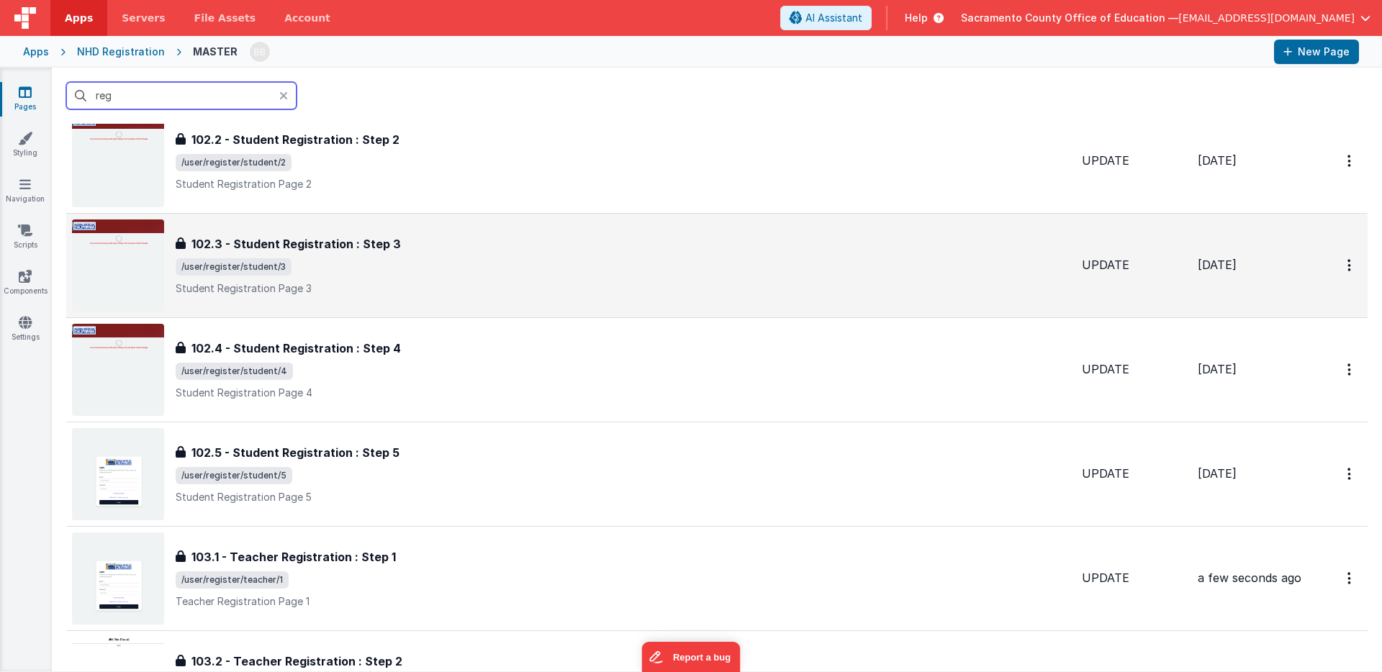
scroll to position [305, 0]
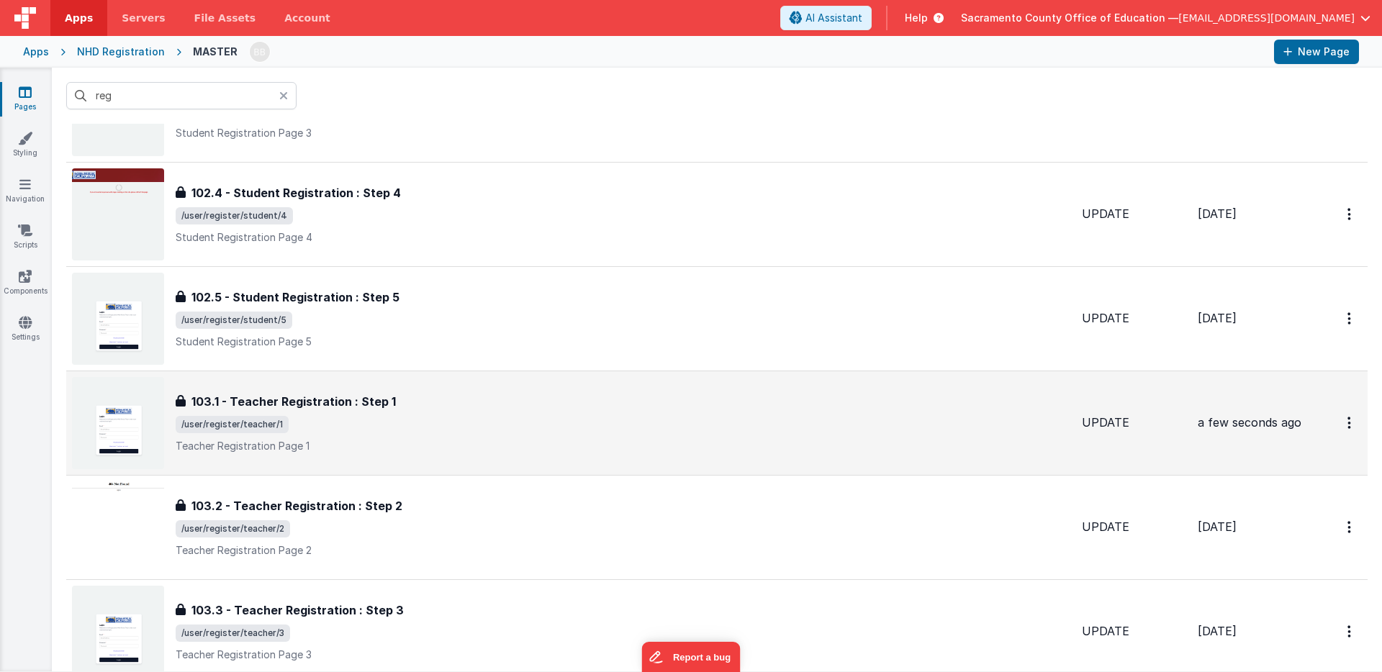
click at [307, 401] on h3 "103.1 - Teacher Registration : Step 1" at bounding box center [294, 401] width 204 height 17
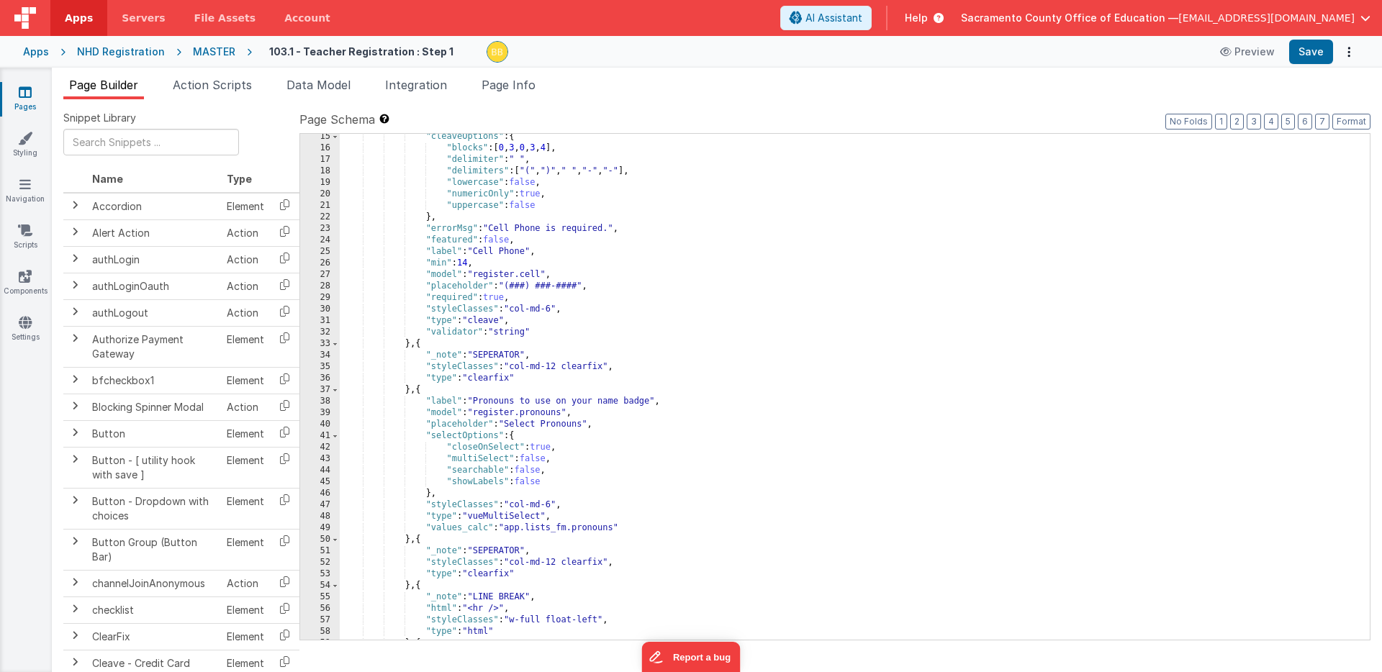
scroll to position [230, 0]
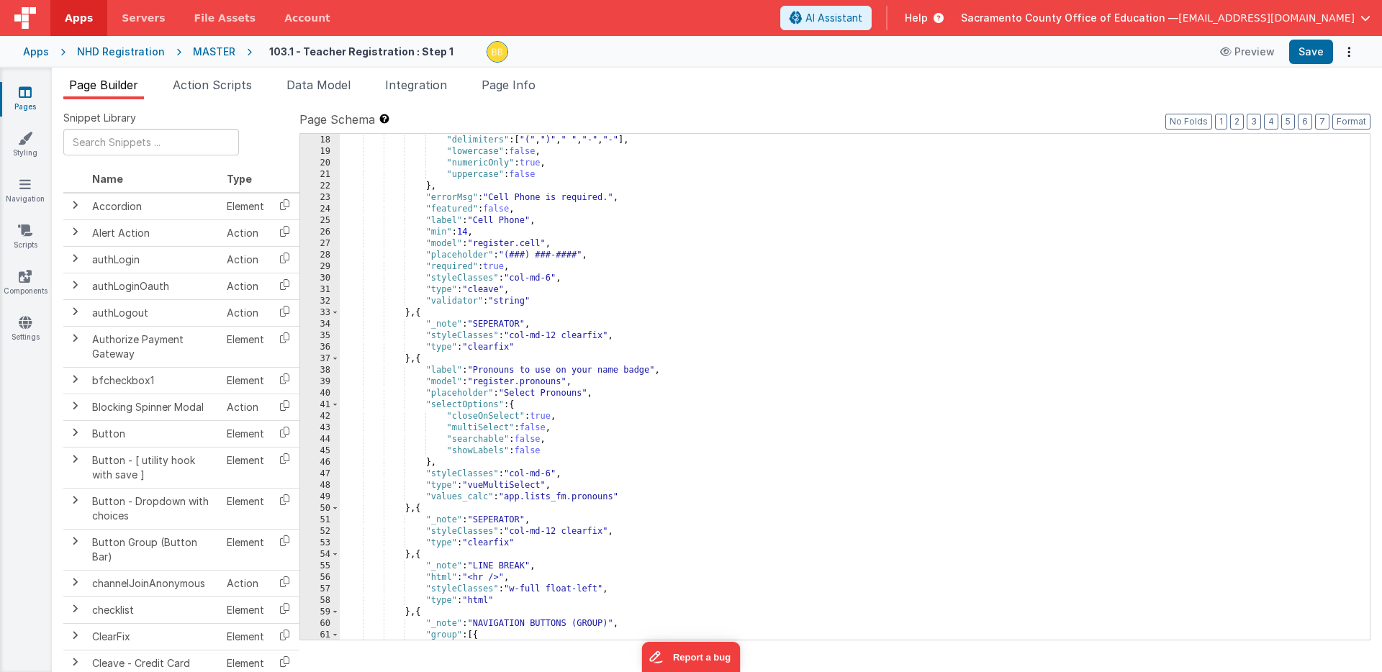
click at [420, 510] on div ""delimiter" : " " , "delimiters" : [ "(" , ")" , " " , "-" , "-" ] , "lowercase…" at bounding box center [855, 387] width 1030 height 529
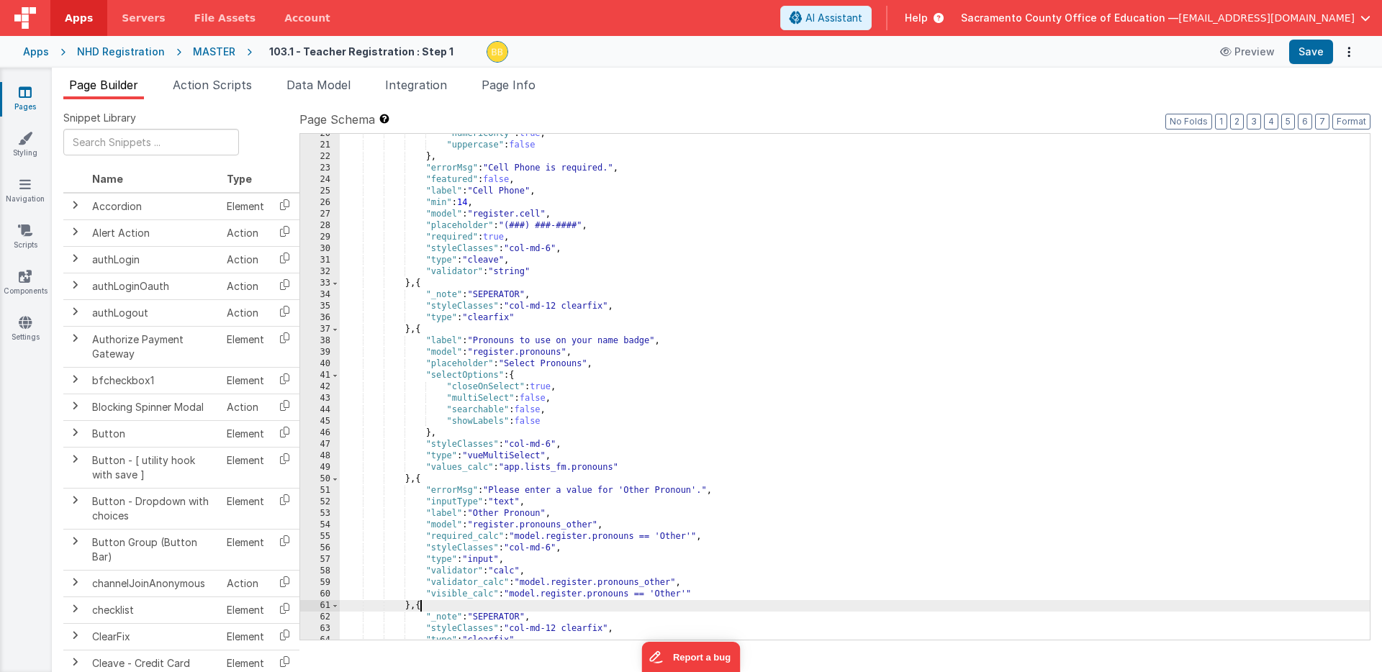
scroll to position [273, 0]
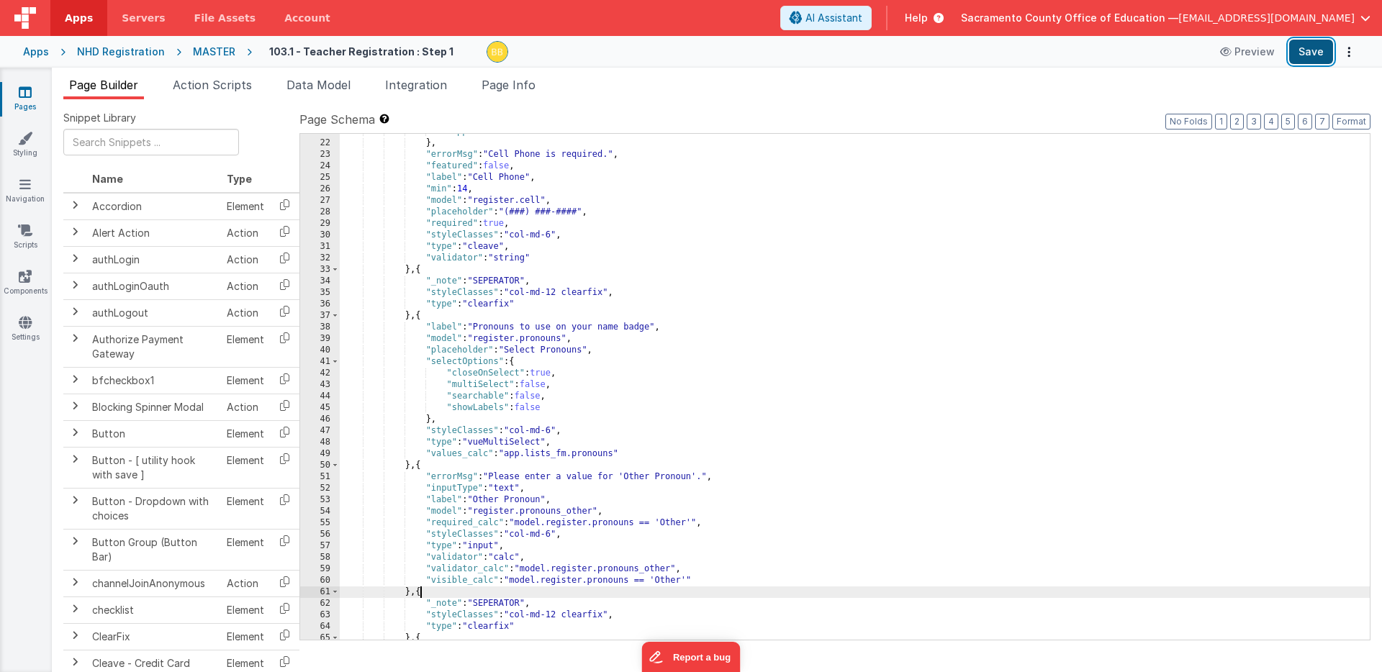
click at [1293, 51] on button "Save" at bounding box center [1311, 52] width 44 height 24
